Goal: Find specific page/section: Find specific page/section

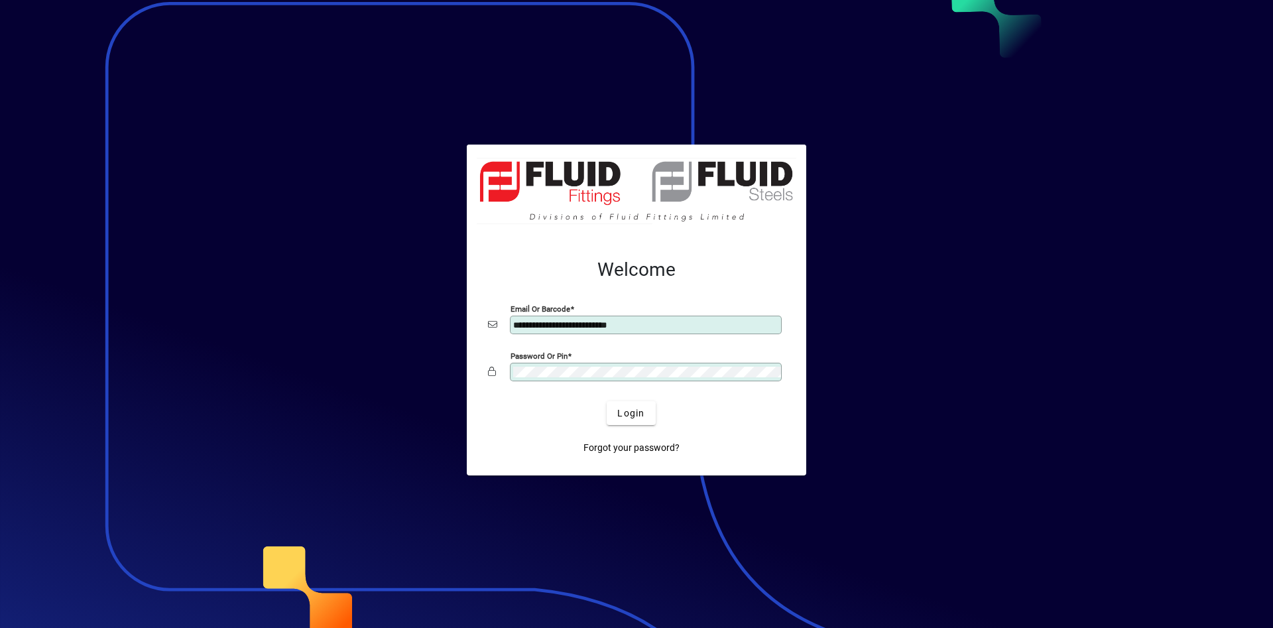
type input "**********"
click at [644, 407] on span "Login" at bounding box center [630, 413] width 27 height 14
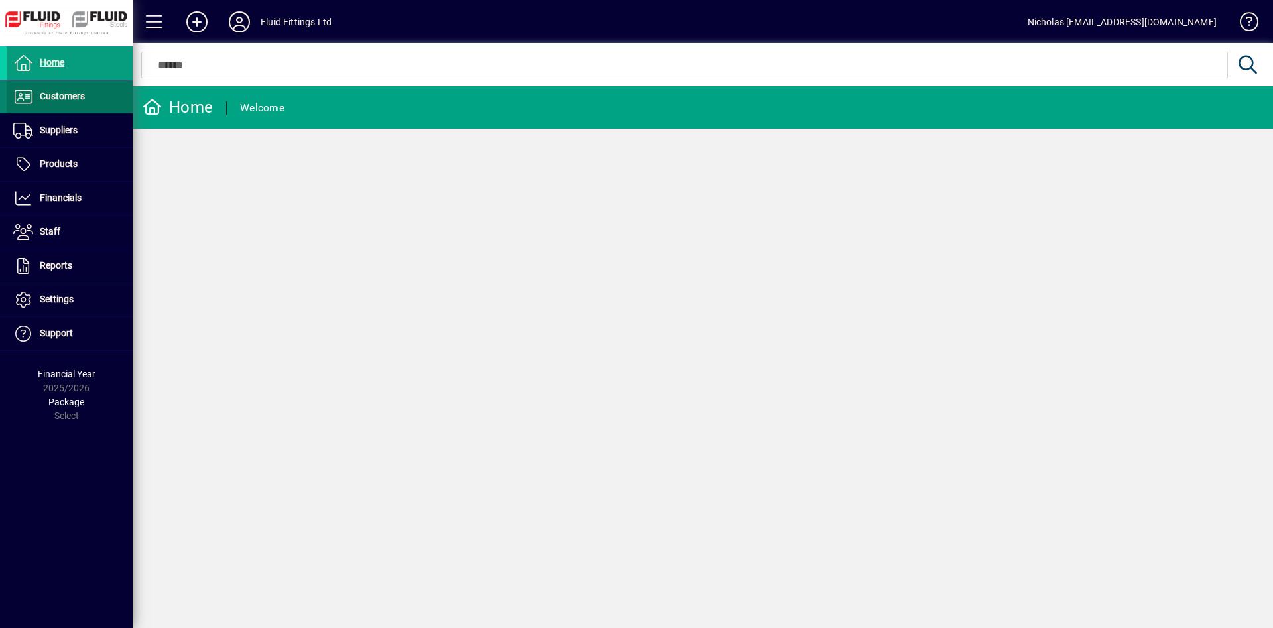
click at [88, 93] on span at bounding box center [70, 97] width 126 height 32
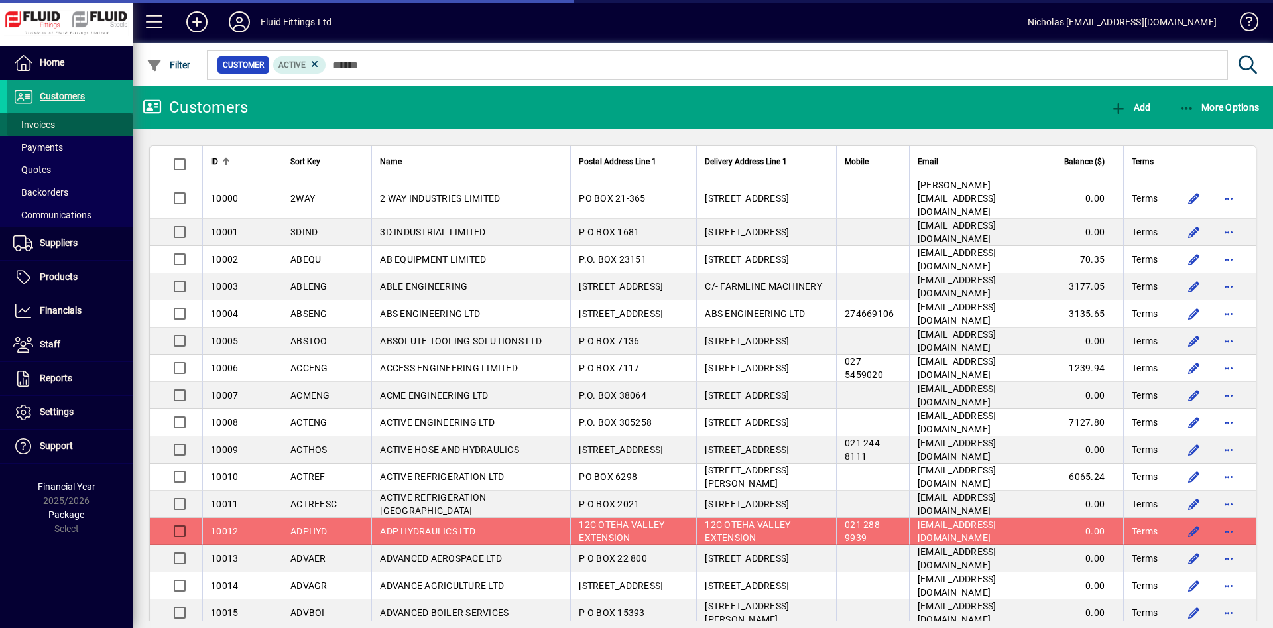
click at [90, 123] on span at bounding box center [70, 125] width 126 height 32
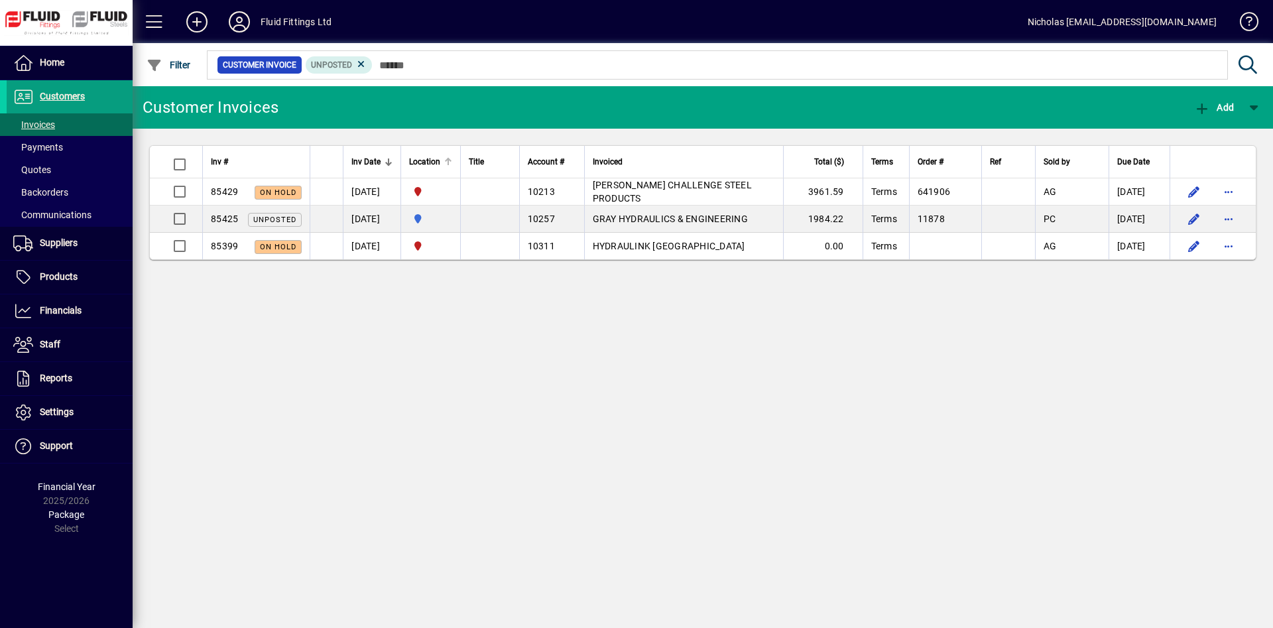
click at [452, 157] on div "Location" at bounding box center [430, 161] width 43 height 15
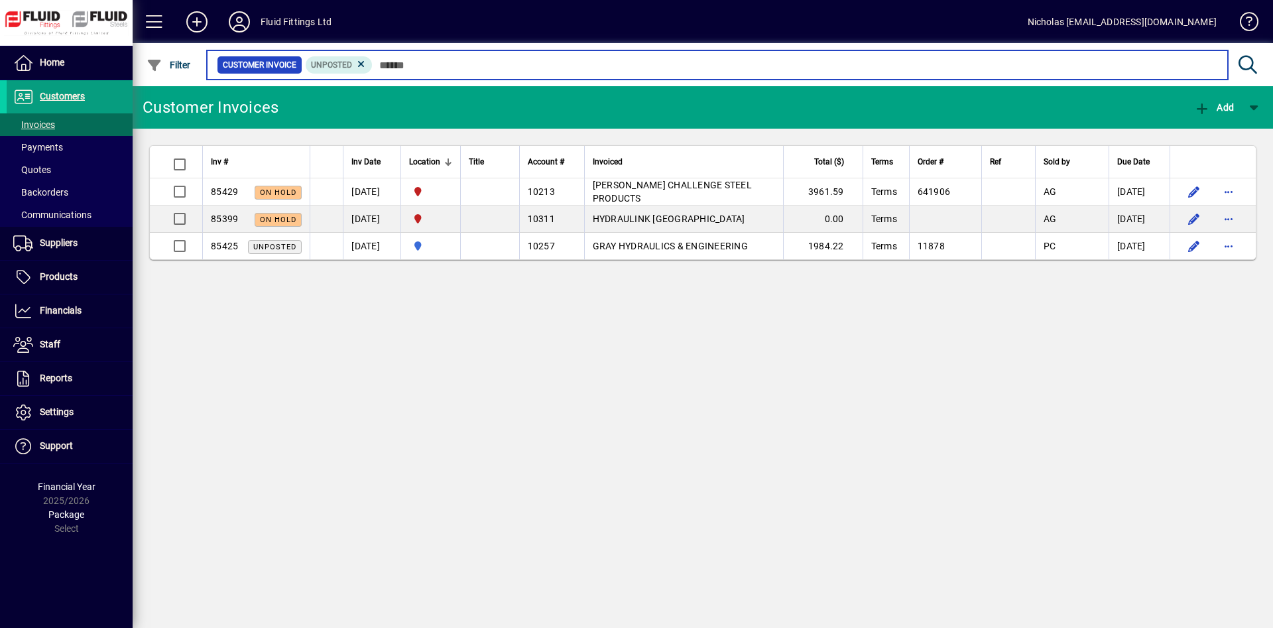
click at [511, 60] on input "text" at bounding box center [795, 65] width 845 height 19
